Goal: Task Accomplishment & Management: Manage account settings

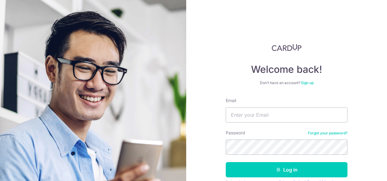
type input "[PERSON_NAME][EMAIL_ADDRESS][DOMAIN_NAME]"
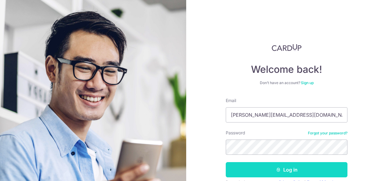
click at [285, 172] on button "Log in" at bounding box center [287, 169] width 122 height 15
